Goal: Find specific page/section: Find specific page/section

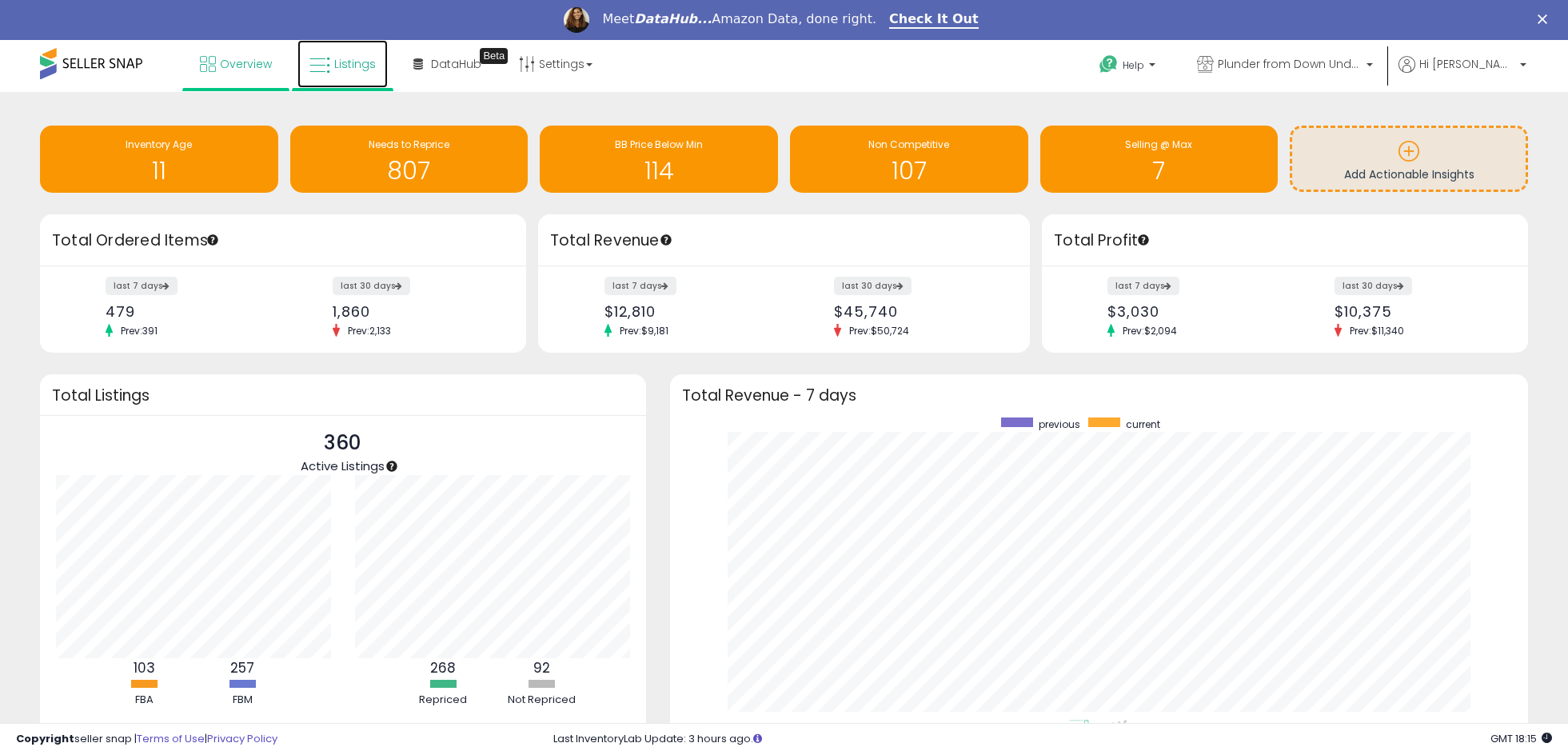
click at [345, 66] on span "Listings" at bounding box center [355, 63] width 42 height 16
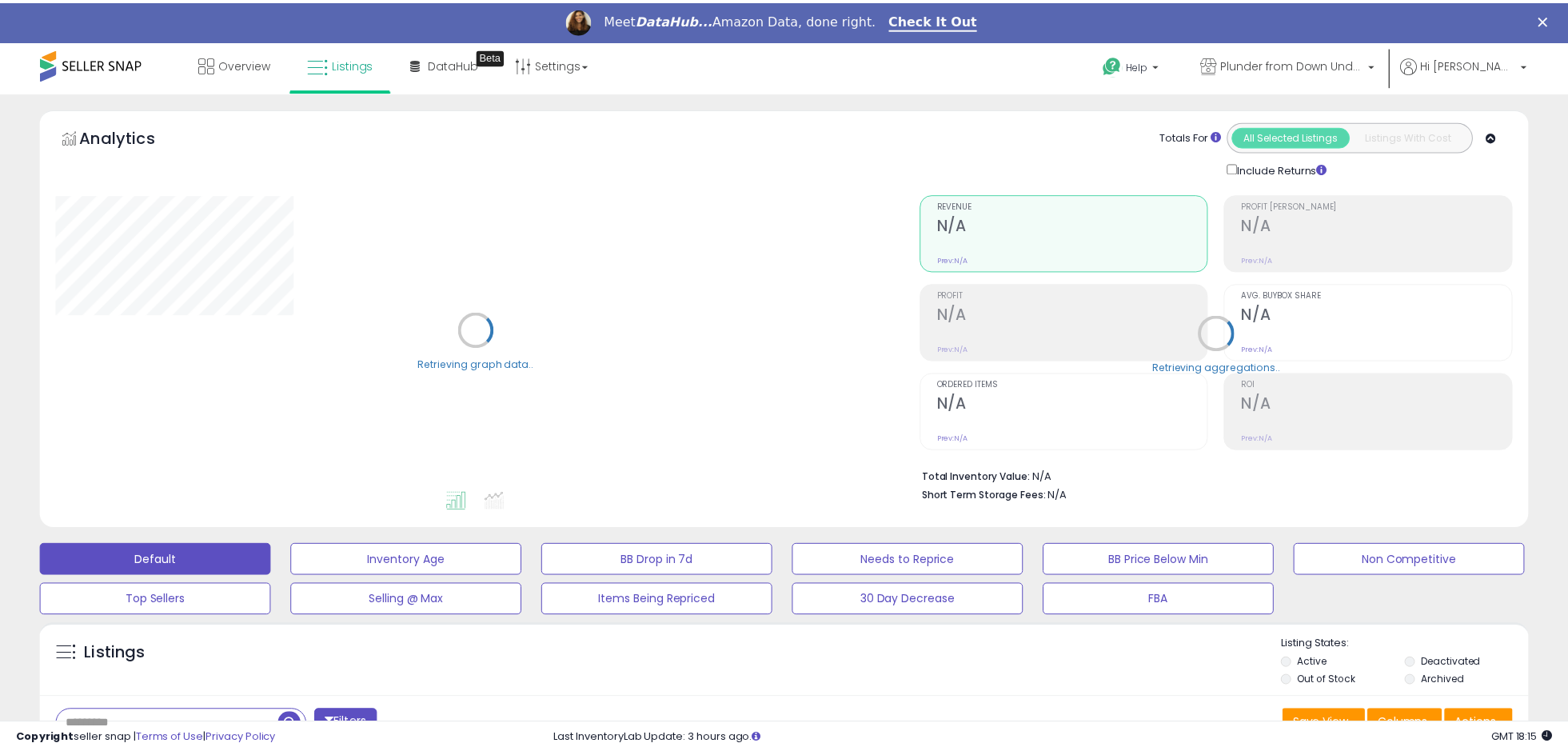
scroll to position [33, 0]
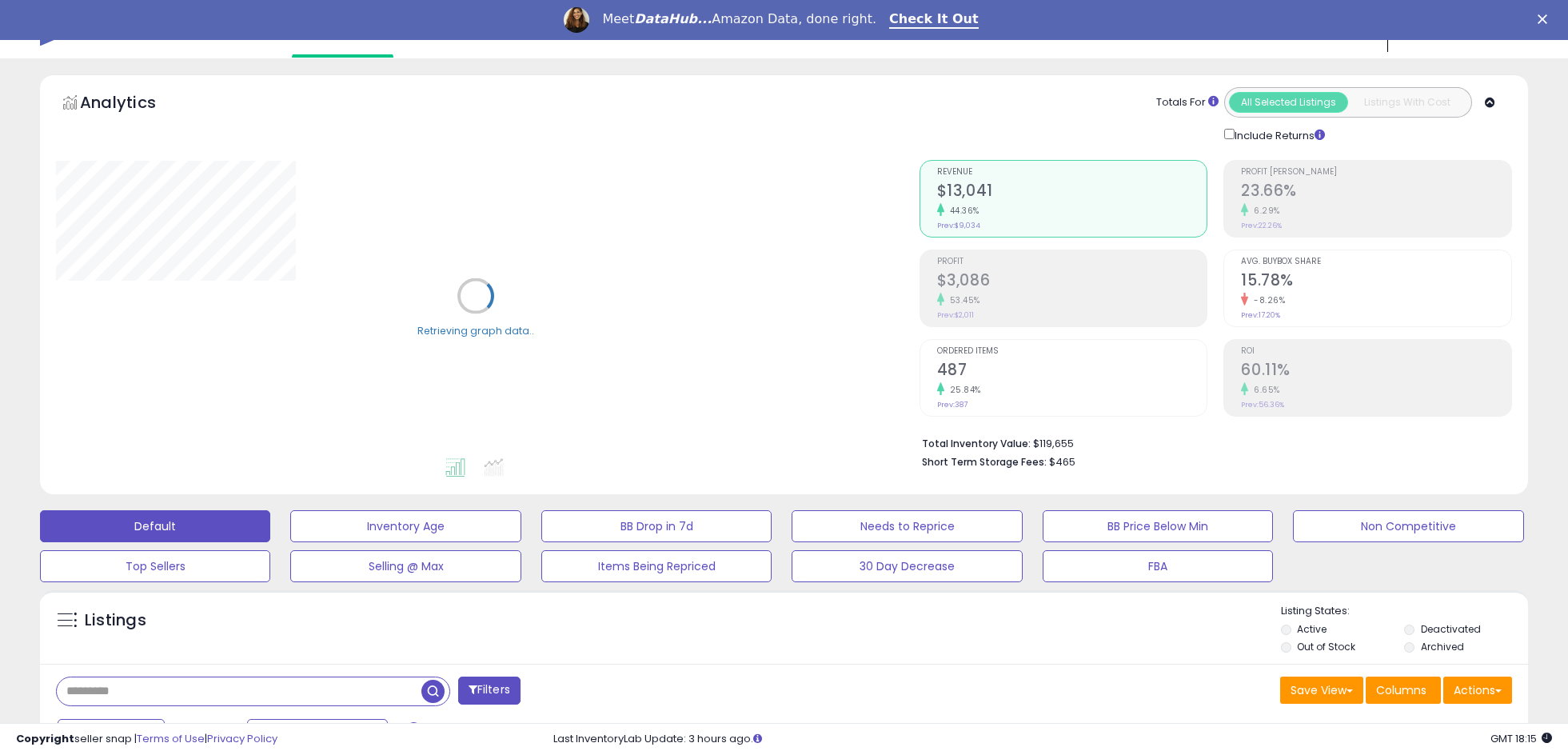
click at [133, 686] on input "text" at bounding box center [239, 691] width 364 height 28
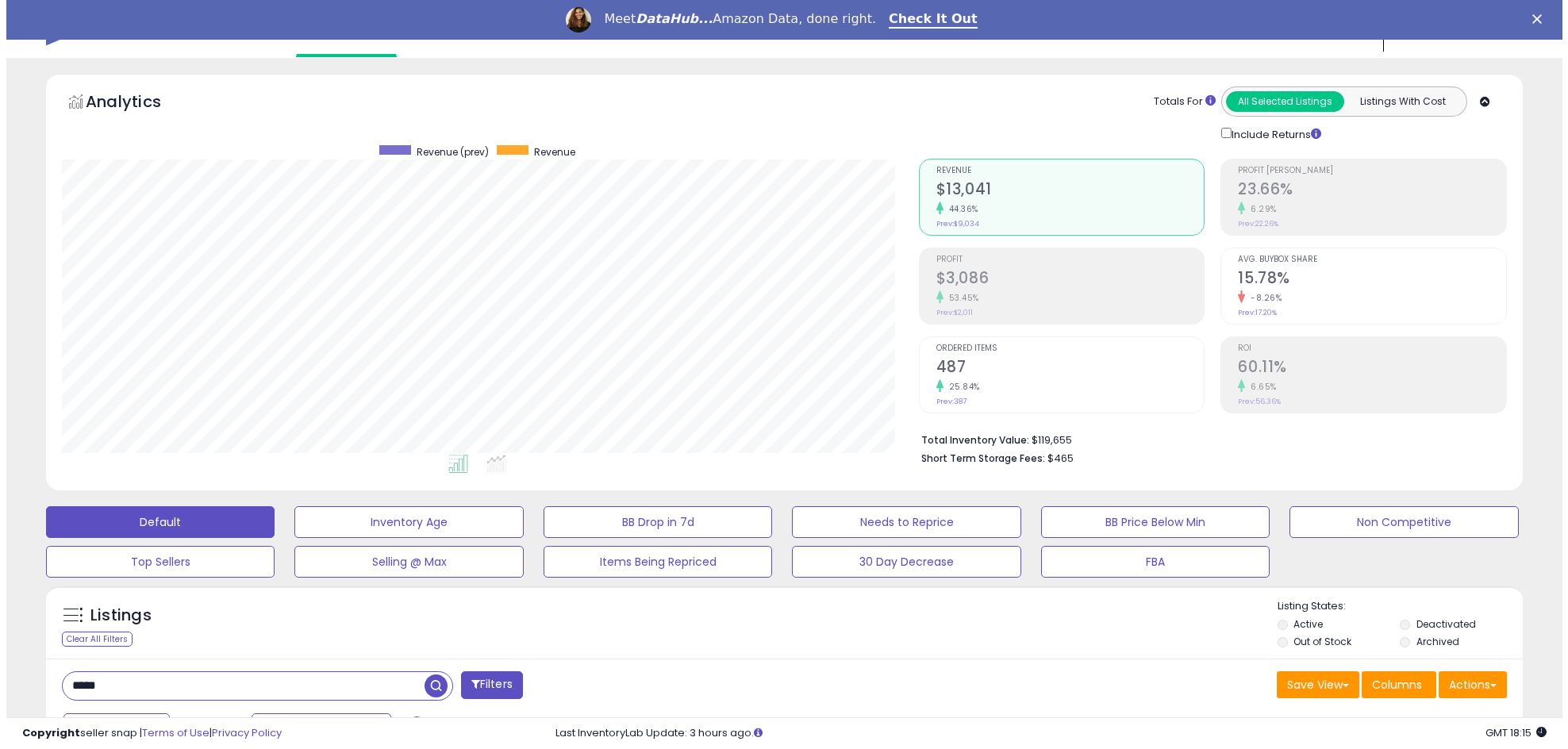
scroll to position [325, 856]
type input "*******"
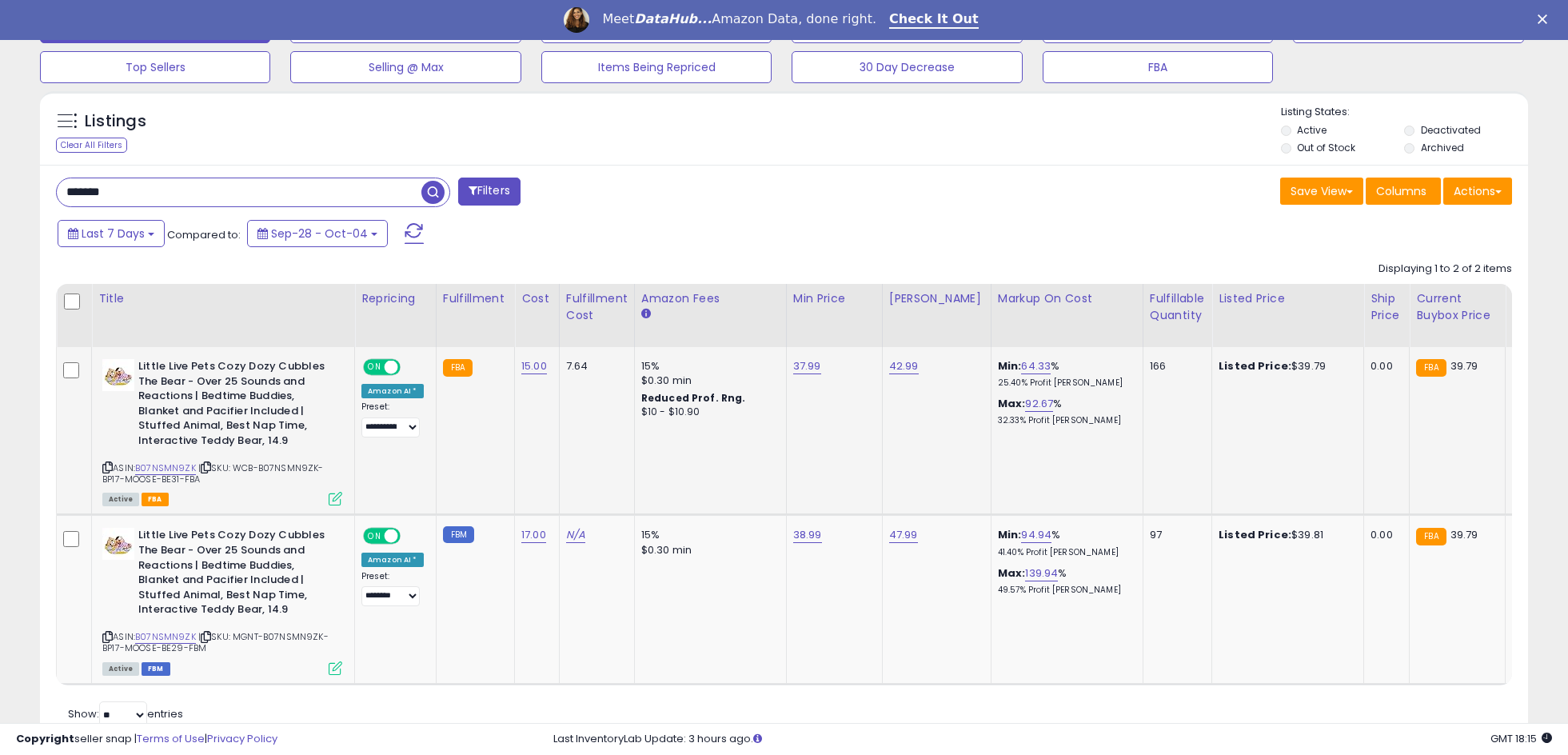
scroll to position [598, 0]
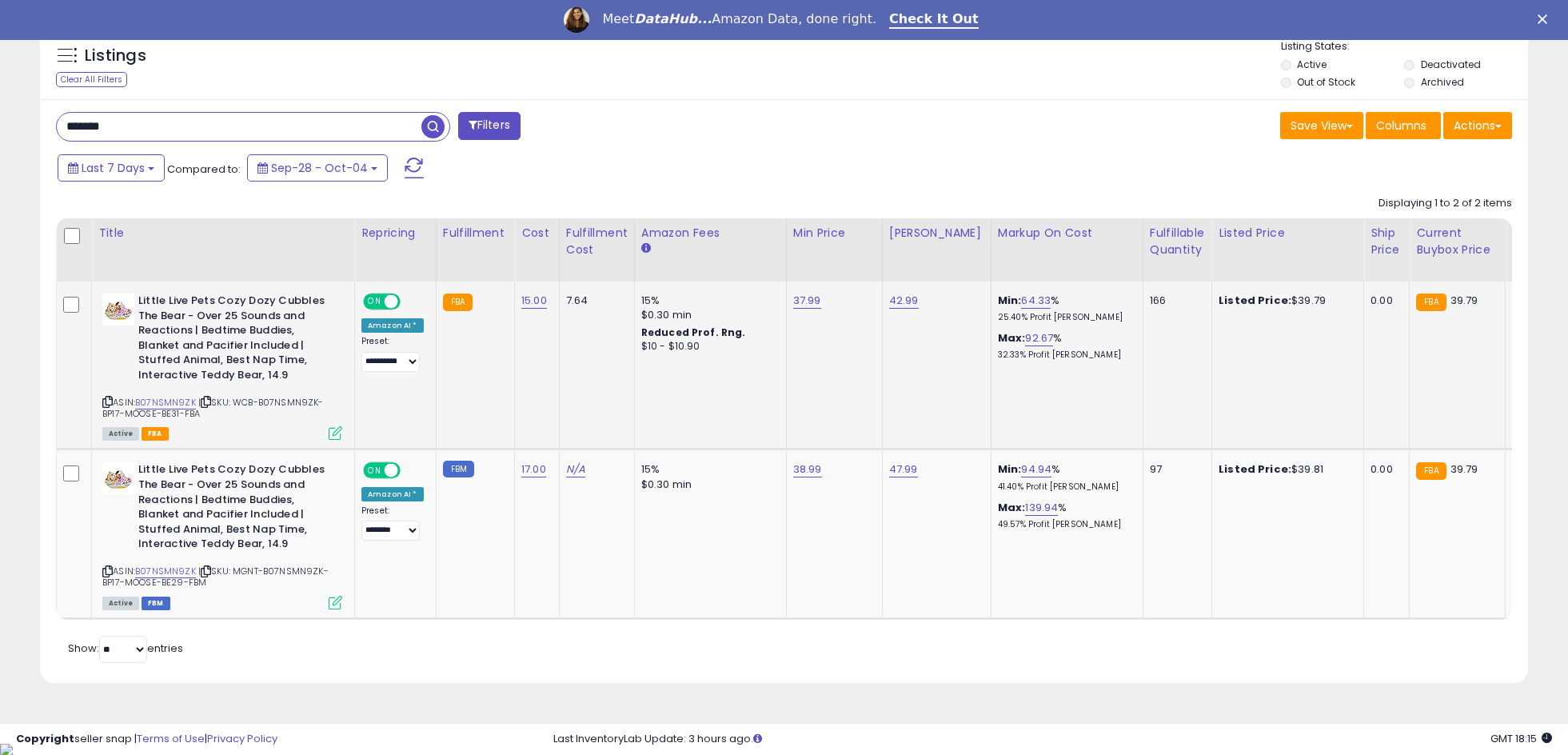
click at [808, 291] on td "37.99" at bounding box center [834, 365] width 96 height 168
